Goal: Task Accomplishment & Management: Manage account settings

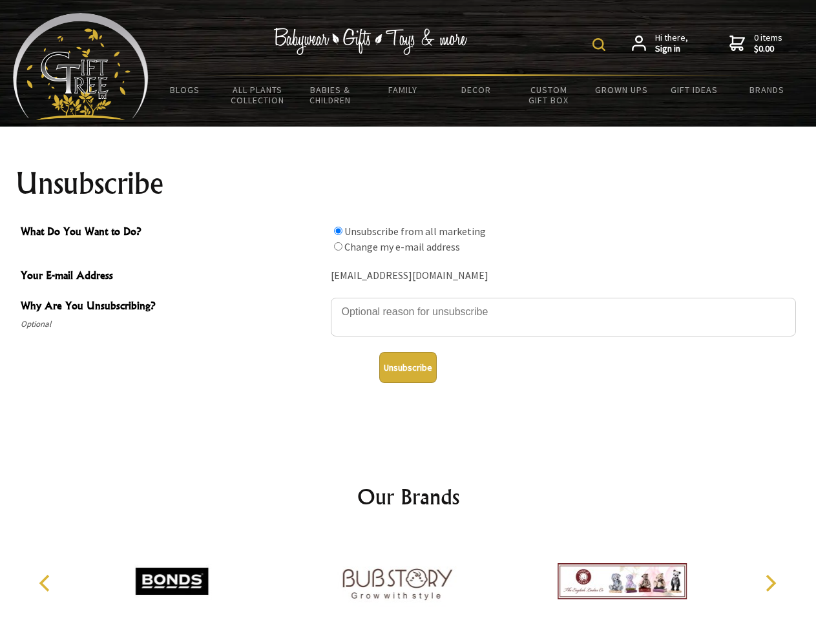
click at [601, 45] on img at bounding box center [598, 44] width 13 height 13
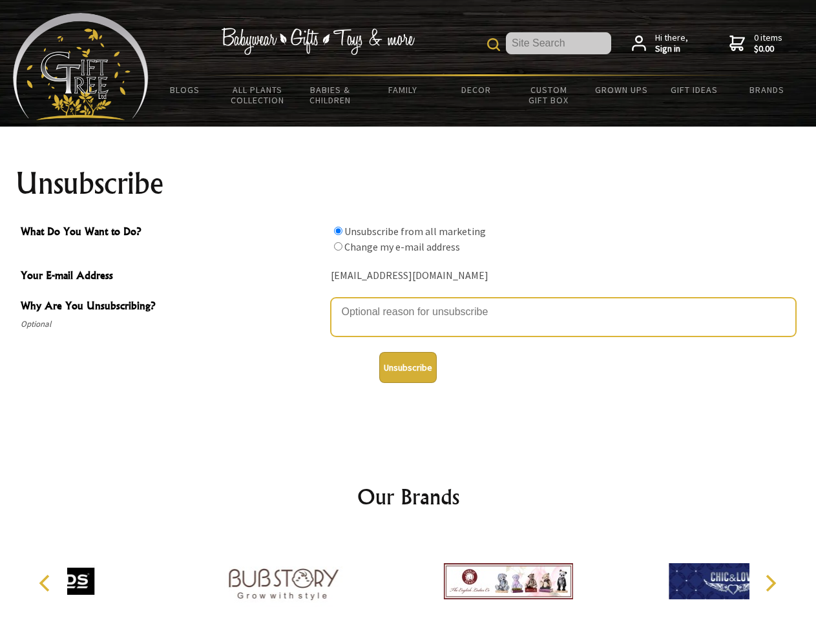
click at [408, 302] on textarea "Why Are You Unsubscribing?" at bounding box center [563, 317] width 465 height 39
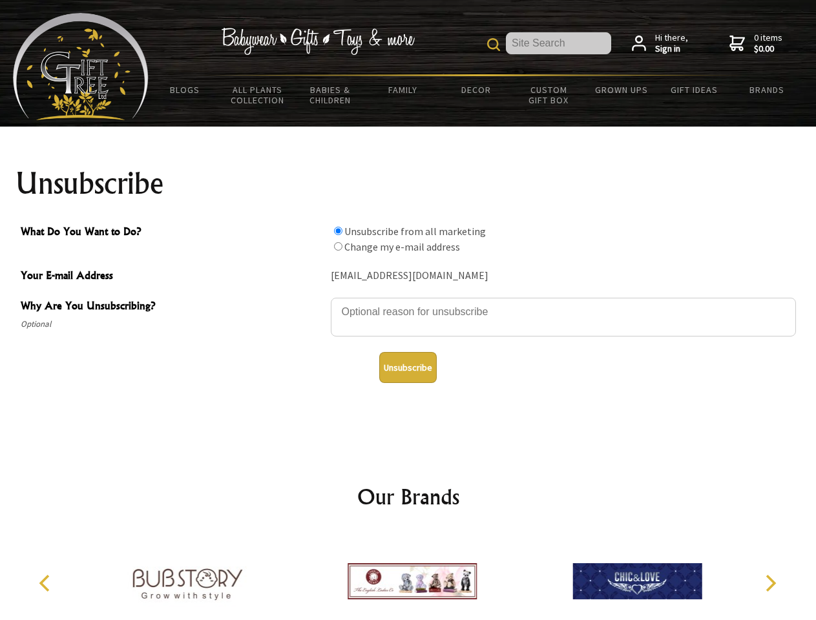
click at [338, 231] on input "What Do You Want to Do?" at bounding box center [338, 231] width 8 height 8
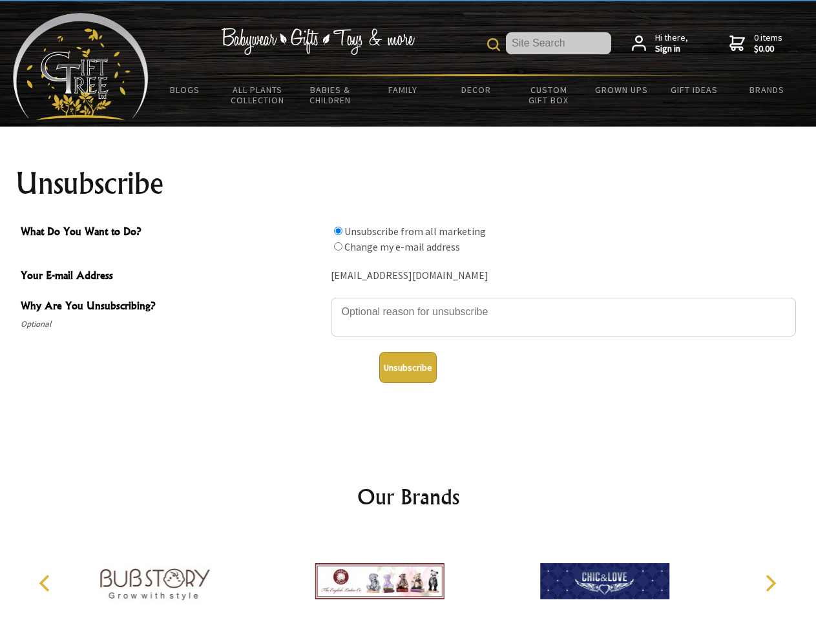
click at [338, 246] on input "What Do You Want to Do?" at bounding box center [338, 246] width 8 height 8
radio input "true"
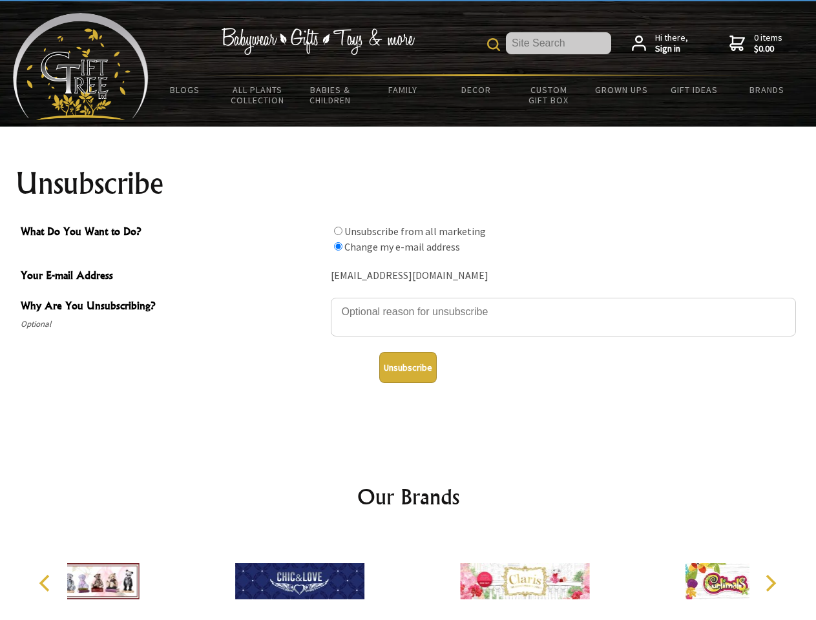
click at [407, 367] on button "Unsubscribe" at bounding box center [407, 367] width 57 height 31
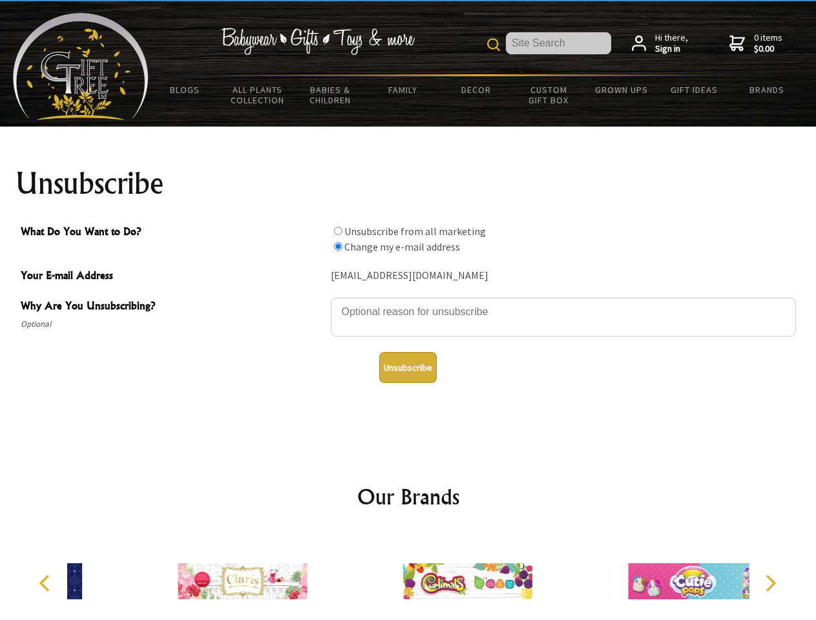
click at [46, 583] on icon "Previous" at bounding box center [45, 583] width 17 height 17
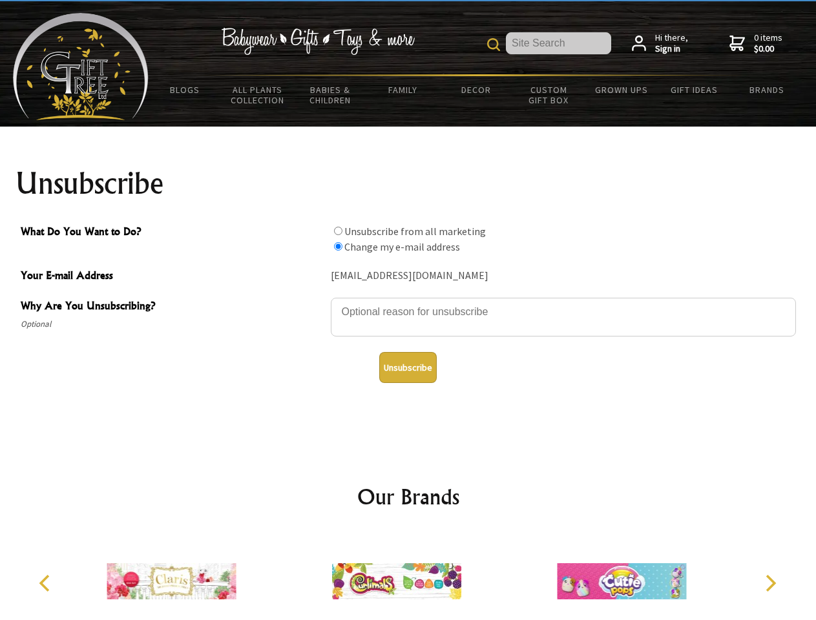
click at [770, 583] on icon "Next" at bounding box center [769, 583] width 17 height 17
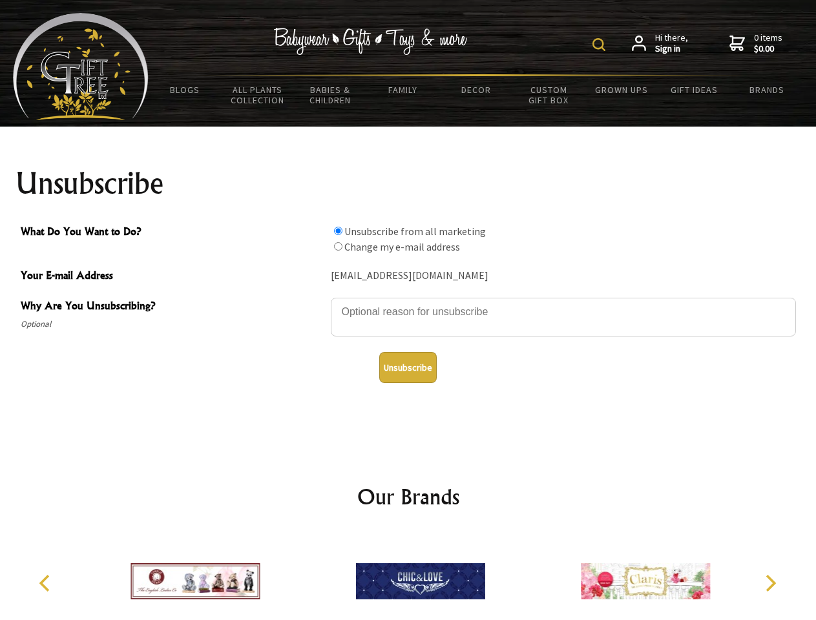
click at [601, 45] on img at bounding box center [598, 44] width 13 height 13
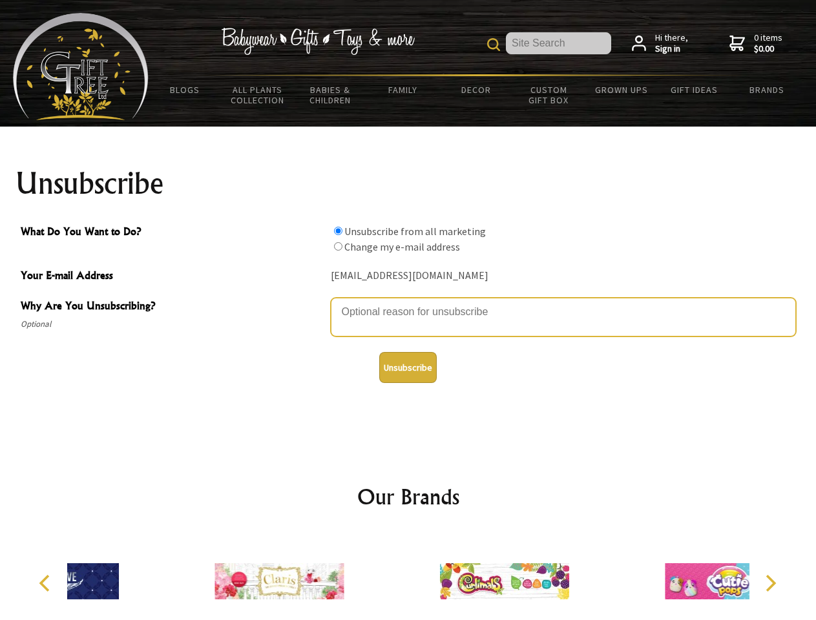
click at [408, 302] on textarea "Why Are You Unsubscribing?" at bounding box center [563, 317] width 465 height 39
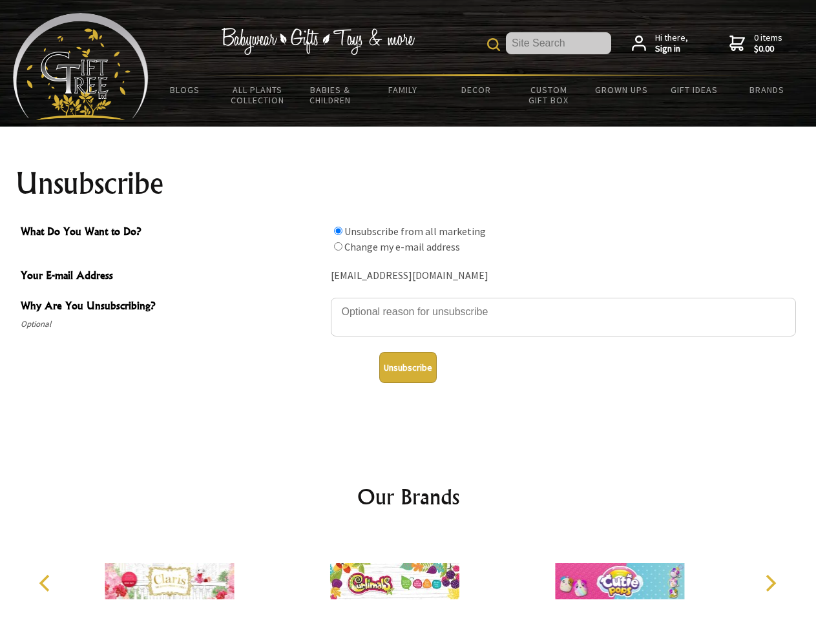
click at [338, 231] on input "What Do You Want to Do?" at bounding box center [338, 231] width 8 height 8
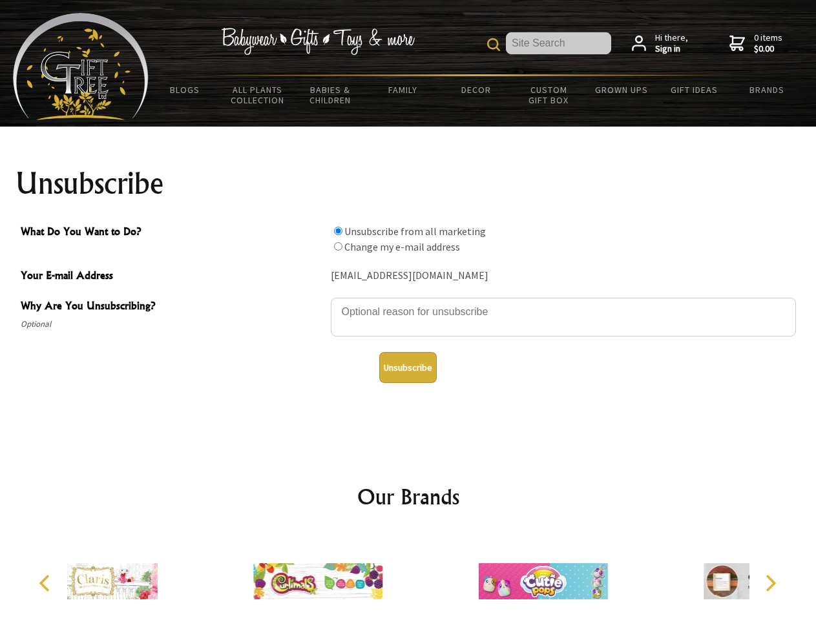
click at [338, 246] on input "What Do You Want to Do?" at bounding box center [338, 246] width 8 height 8
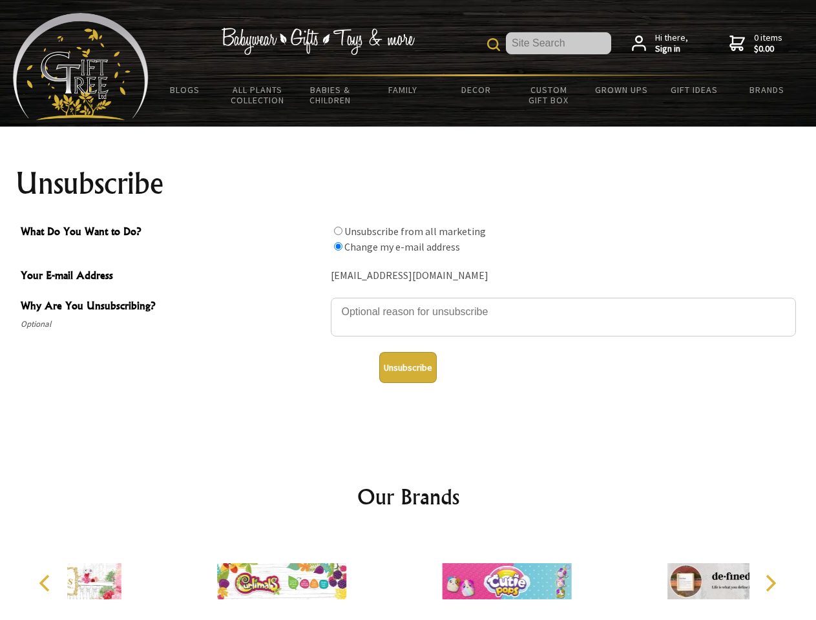
radio input "true"
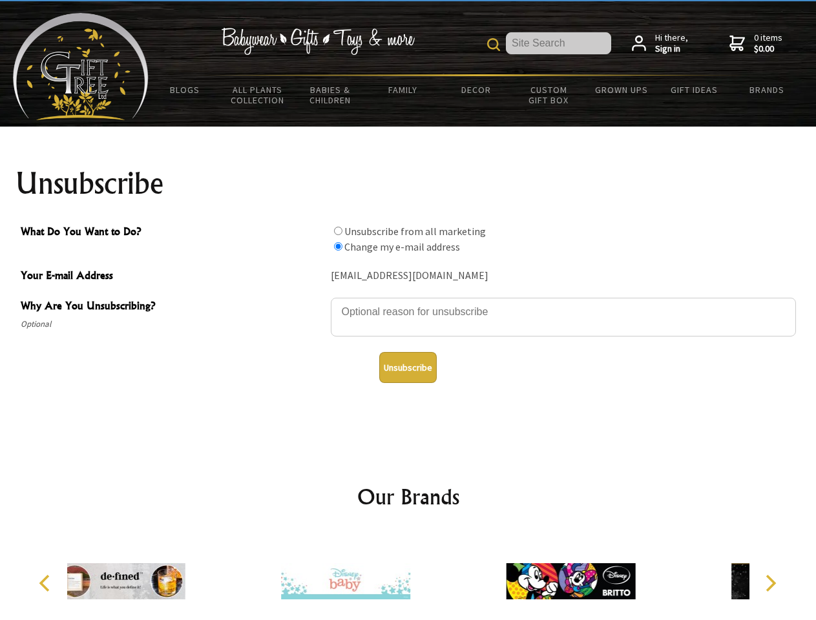
click at [407, 367] on button "Unsubscribe" at bounding box center [407, 367] width 57 height 31
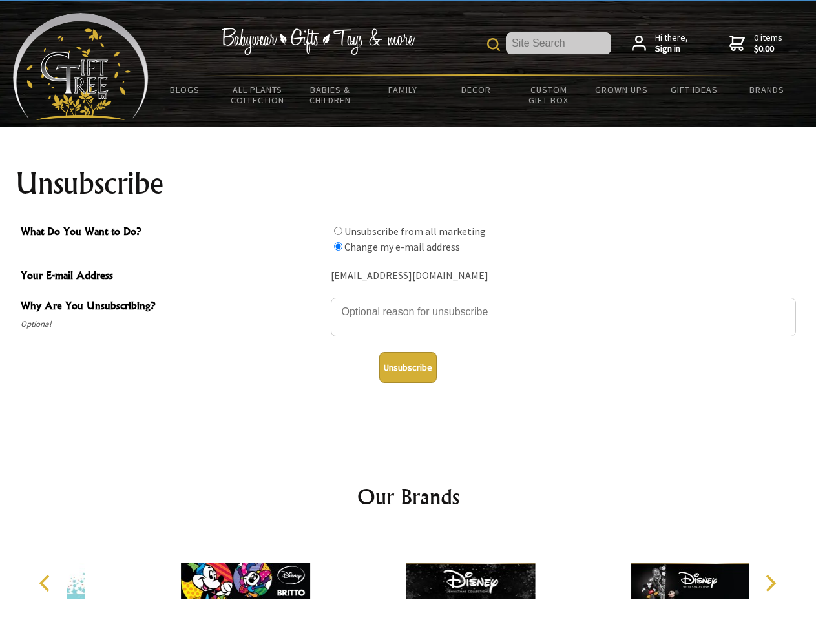
click at [46, 583] on icon "Previous" at bounding box center [45, 583] width 17 height 17
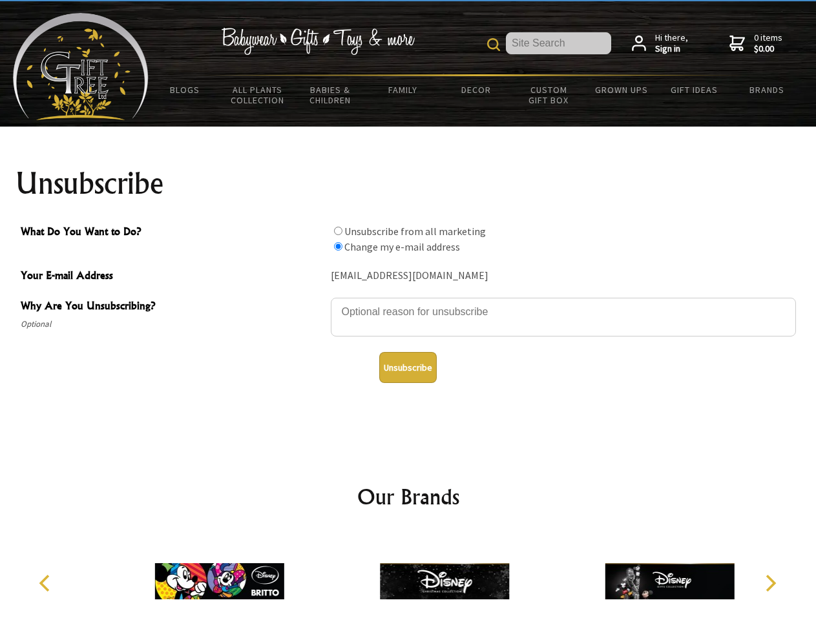
click at [770, 583] on icon "Next" at bounding box center [769, 583] width 17 height 17
